Goal: Transaction & Acquisition: Download file/media

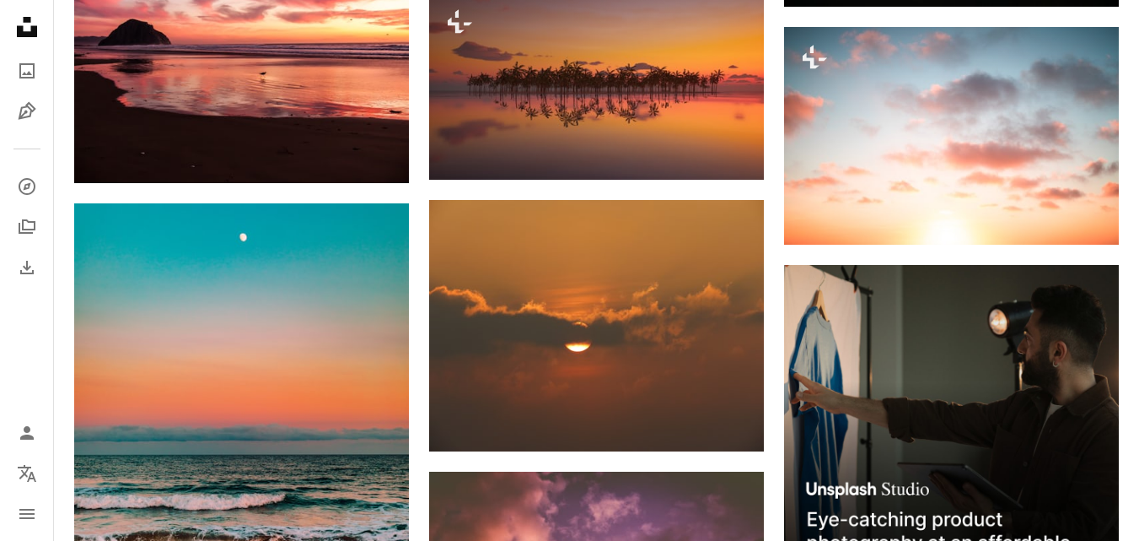
scroll to position [5988, 0]
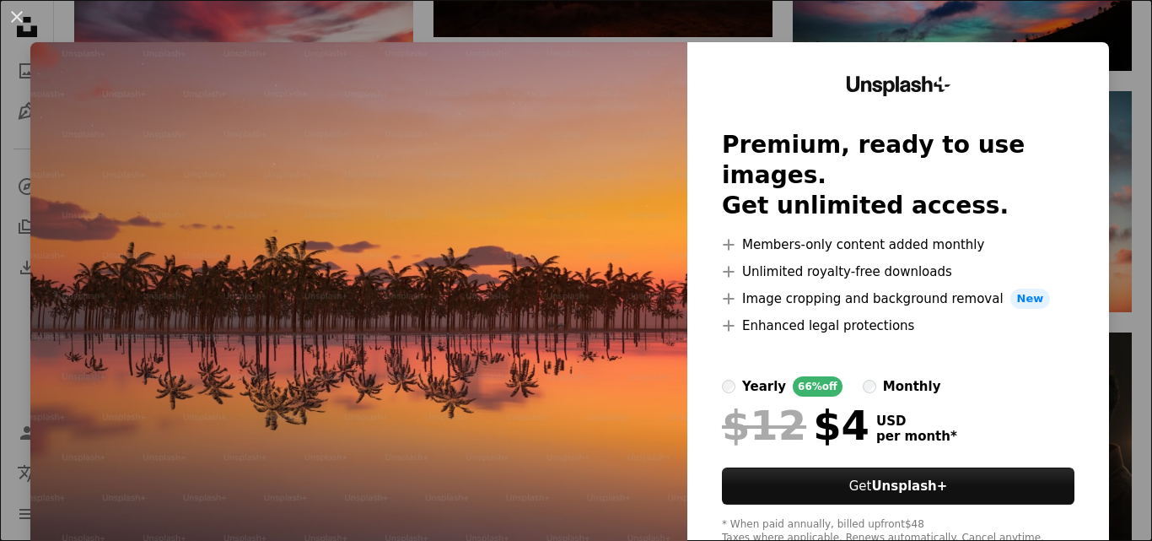
click at [557, 291] on img at bounding box center [358, 310] width 657 height 536
click at [623, 24] on div "An X shape Unsplash+ Premium, ready to use images. Get unlimited access. A plus…" at bounding box center [576, 270] width 1152 height 541
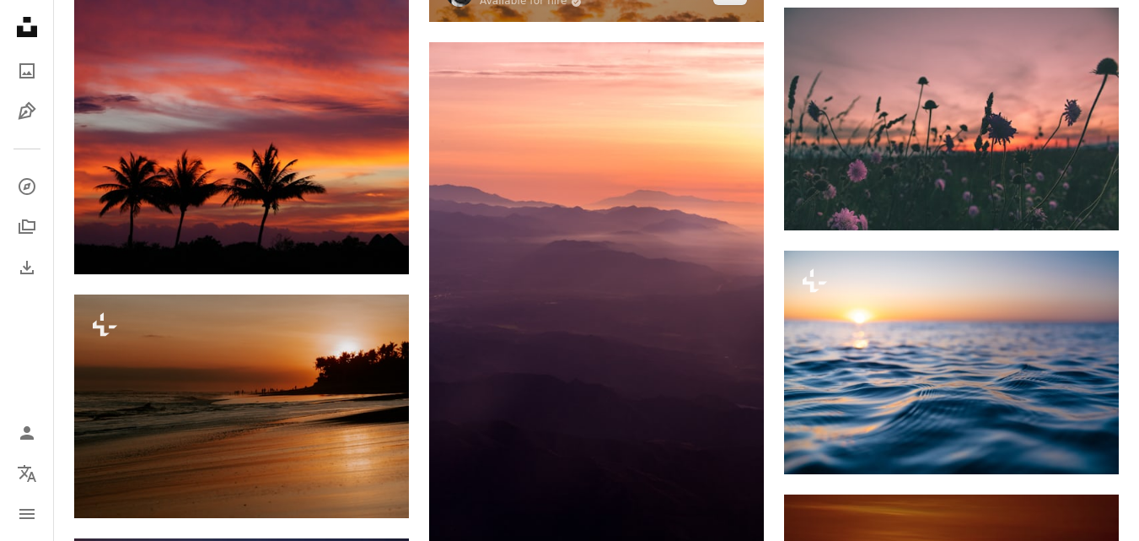
scroll to position [6942, 0]
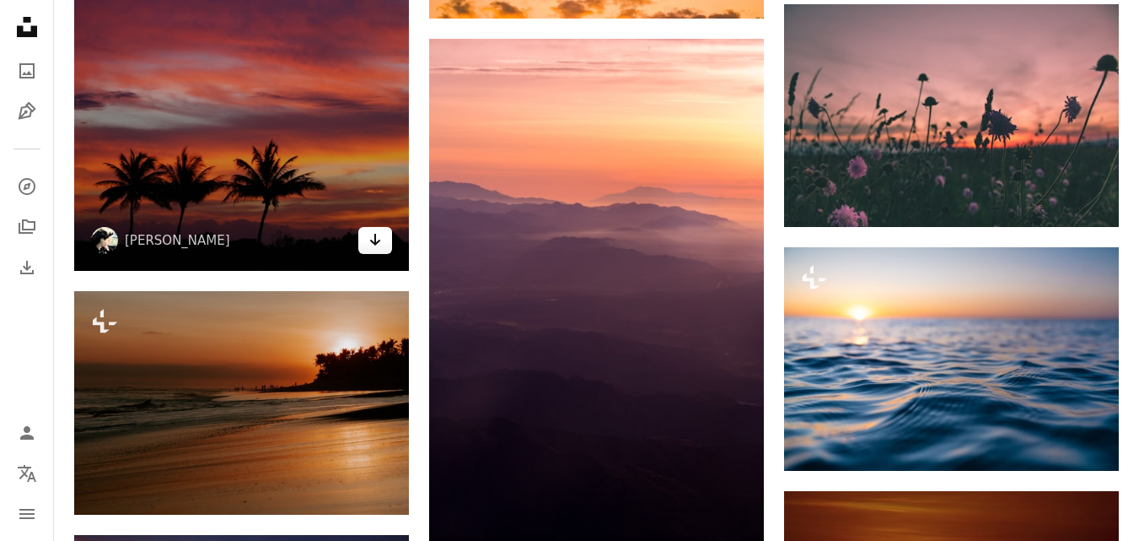
click at [379, 236] on icon "Arrow pointing down" at bounding box center [374, 239] width 13 height 20
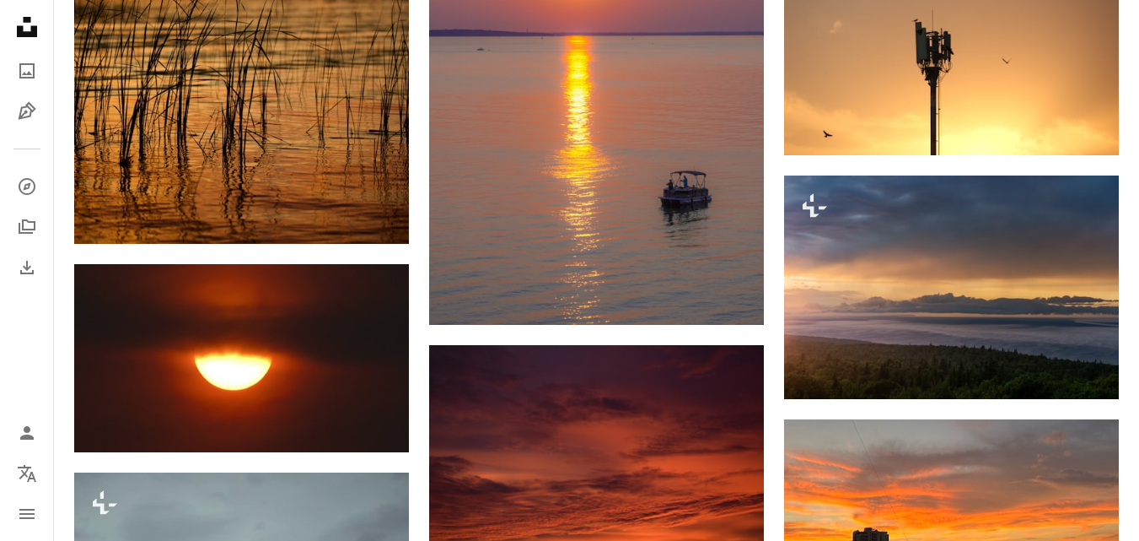
scroll to position [12455, 0]
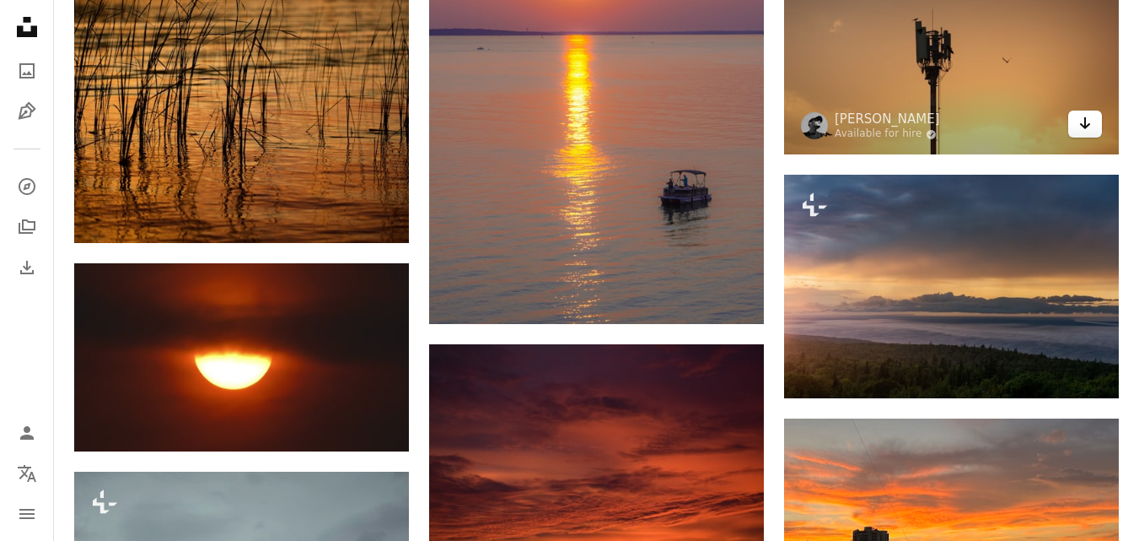
click at [1085, 122] on icon "Download" at bounding box center [1085, 123] width 11 height 12
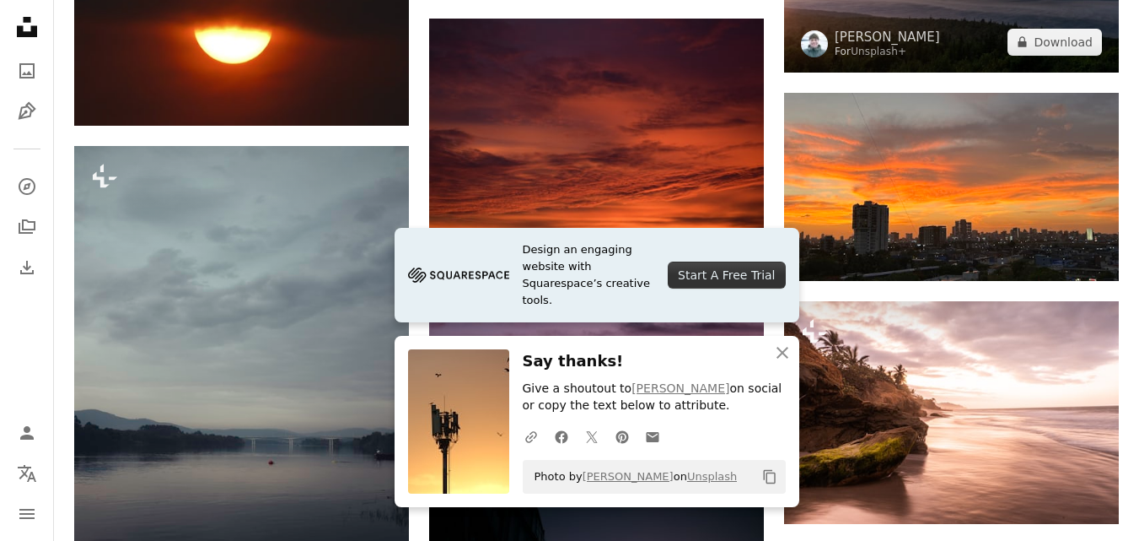
scroll to position [12933, 0]
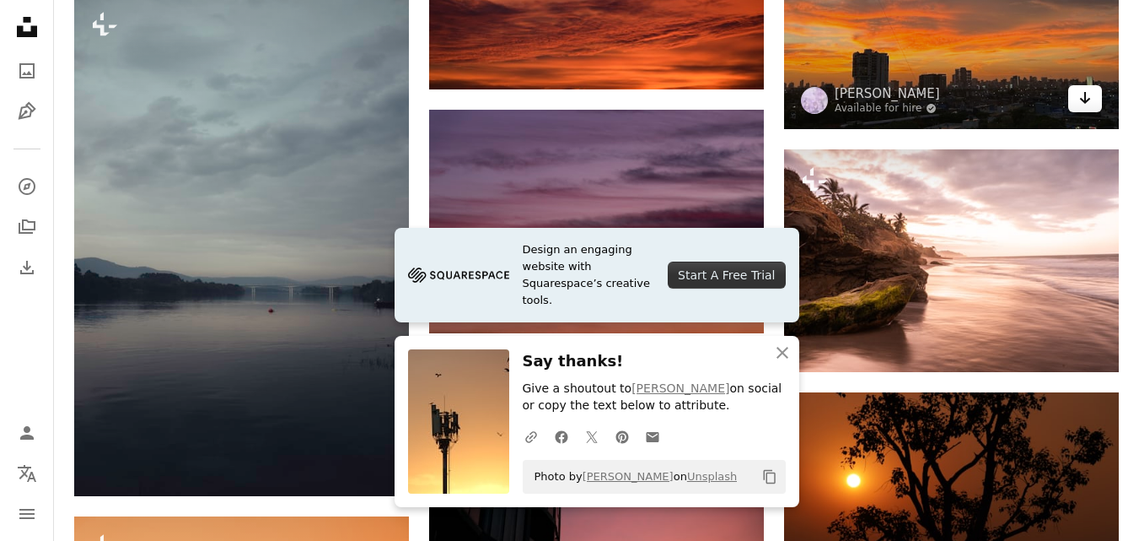
click at [1085, 94] on icon "Download" at bounding box center [1085, 98] width 11 height 12
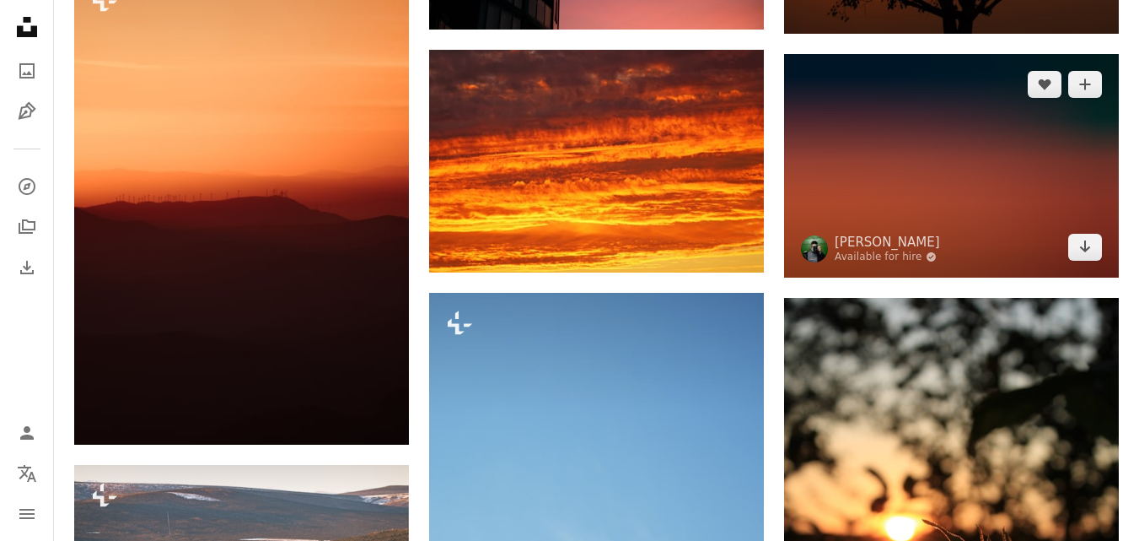
scroll to position [13478, 0]
